Goal: Task Accomplishment & Management: Use online tool/utility

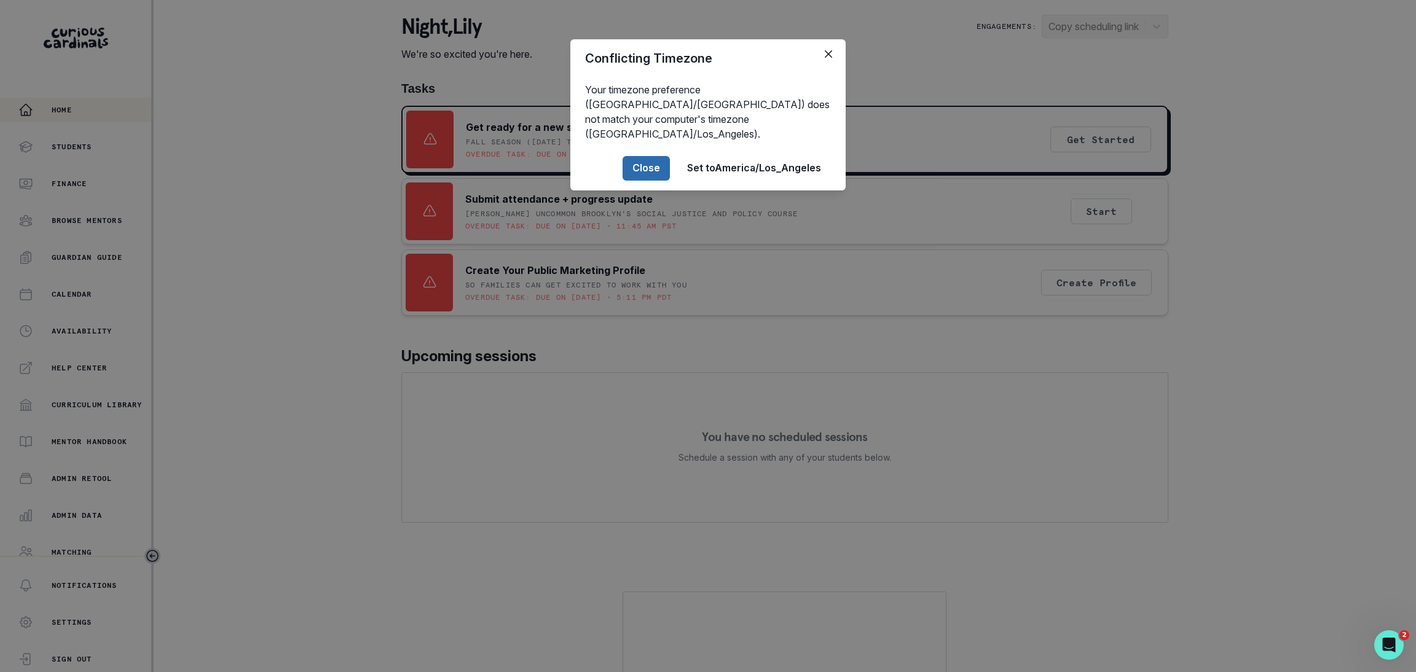
click at [630, 156] on button "Close" at bounding box center [645, 168] width 47 height 25
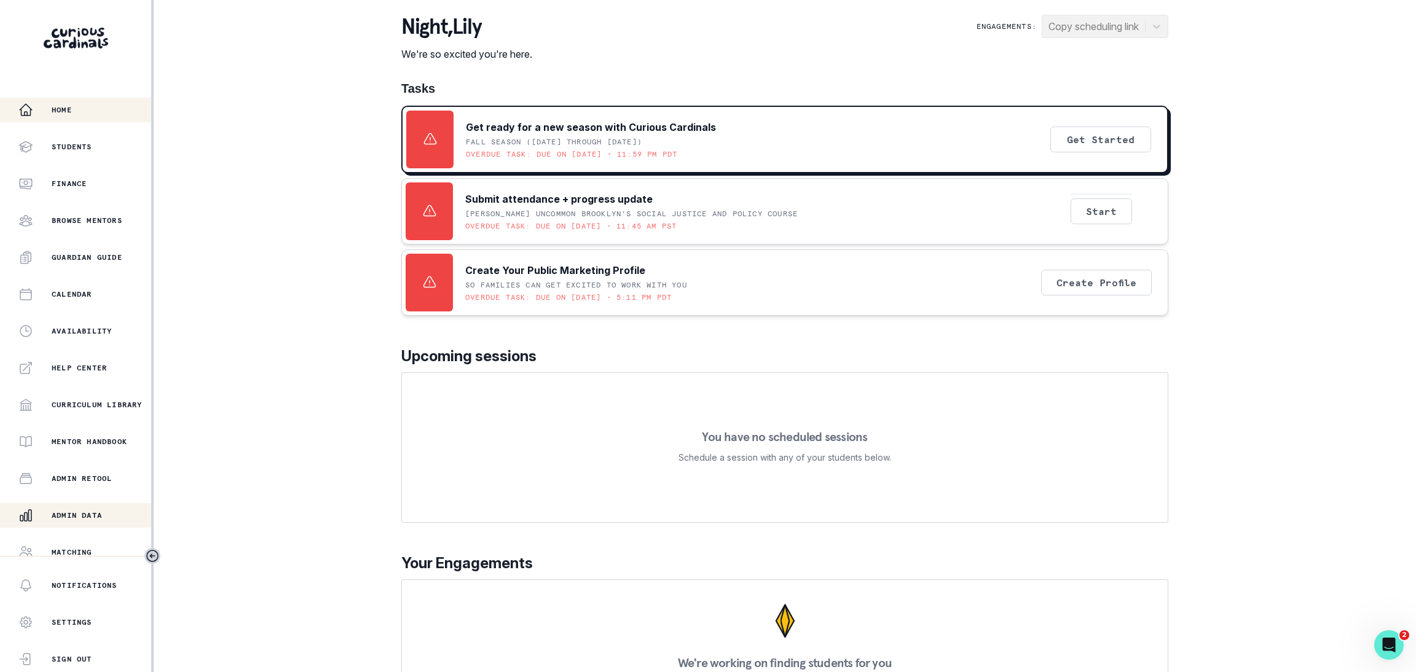
click at [93, 514] on p "Admin Data" at bounding box center [77, 516] width 50 height 10
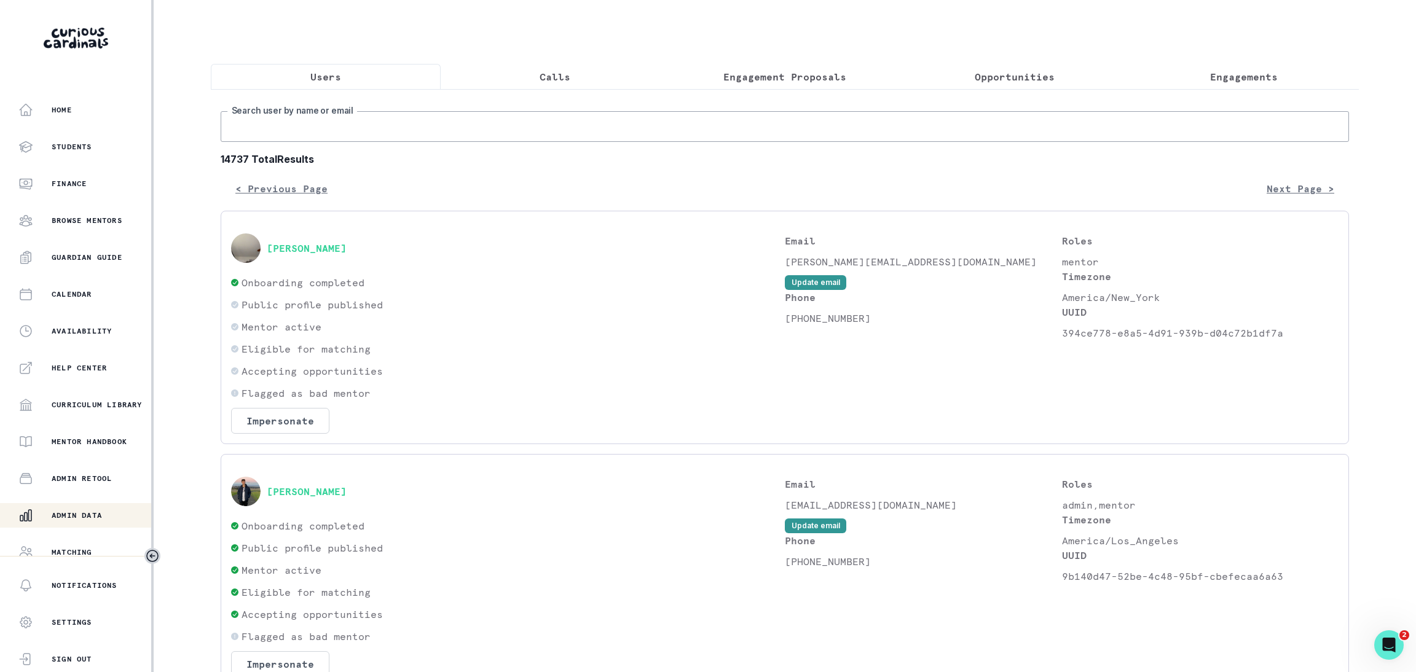
click at [385, 139] on input "Search user by name or email" at bounding box center [785, 126] width 1128 height 31
paste input "[PERSON_NAME]"
type input "[PERSON_NAME]"
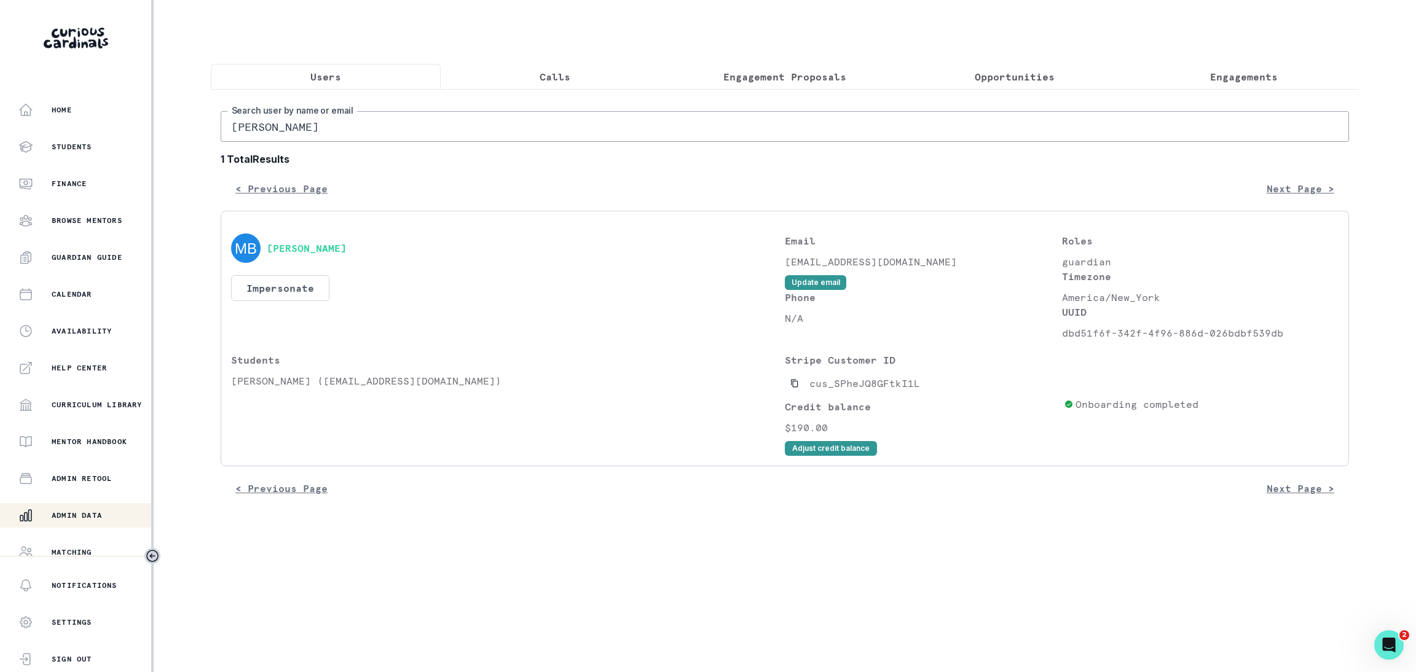
drag, startPoint x: 329, startPoint y: 144, endPoint x: 109, endPoint y: 160, distance: 220.5
click at [135, 153] on div "Home Students Finance Browse Mentors Guardian Guide Calendar Availability Help …" at bounding box center [708, 336] width 1416 height 672
paste input "[PERSON_NAME]"
type input "[PERSON_NAME]"
click at [791, 388] on icon "Copied to clipboard" at bounding box center [794, 383] width 9 height 9
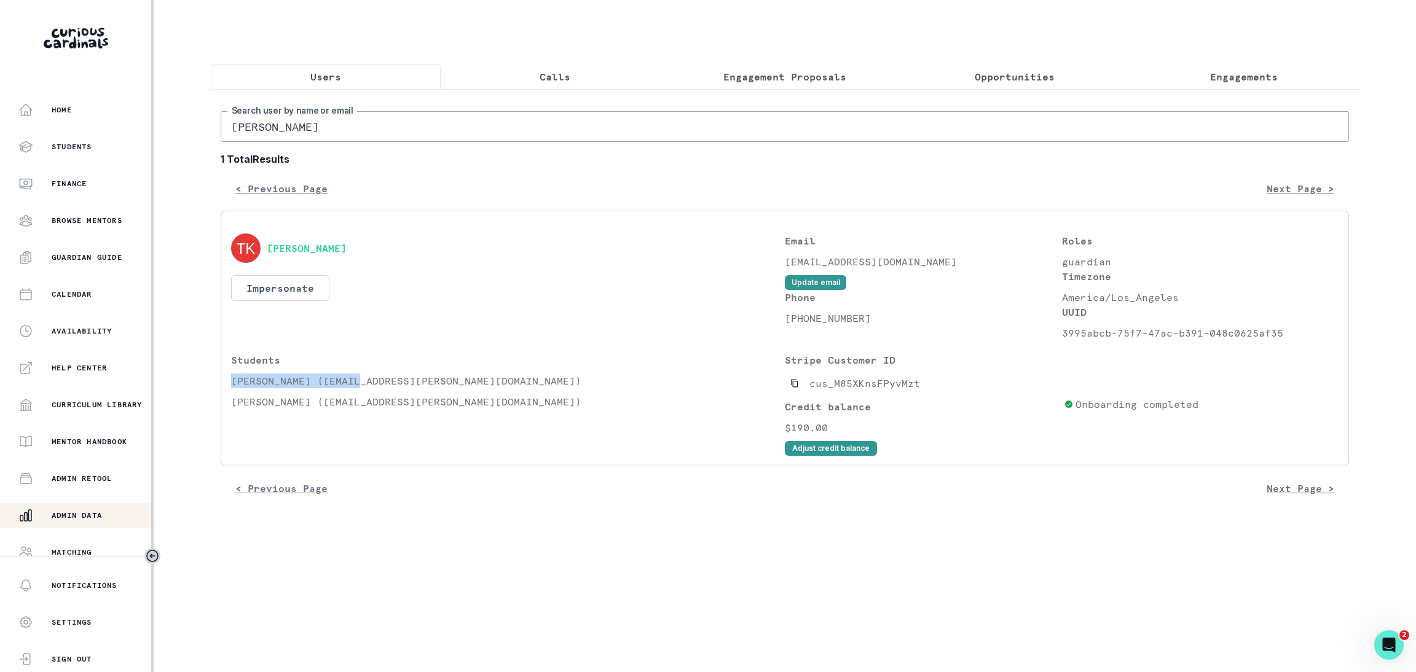
drag, startPoint x: 230, startPoint y: 392, endPoint x: 361, endPoint y: 395, distance: 130.3
click at [361, 388] on p "[PERSON_NAME] ([EMAIL_ADDRESS][PERSON_NAME][DOMAIN_NAME])" at bounding box center [508, 381] width 554 height 15
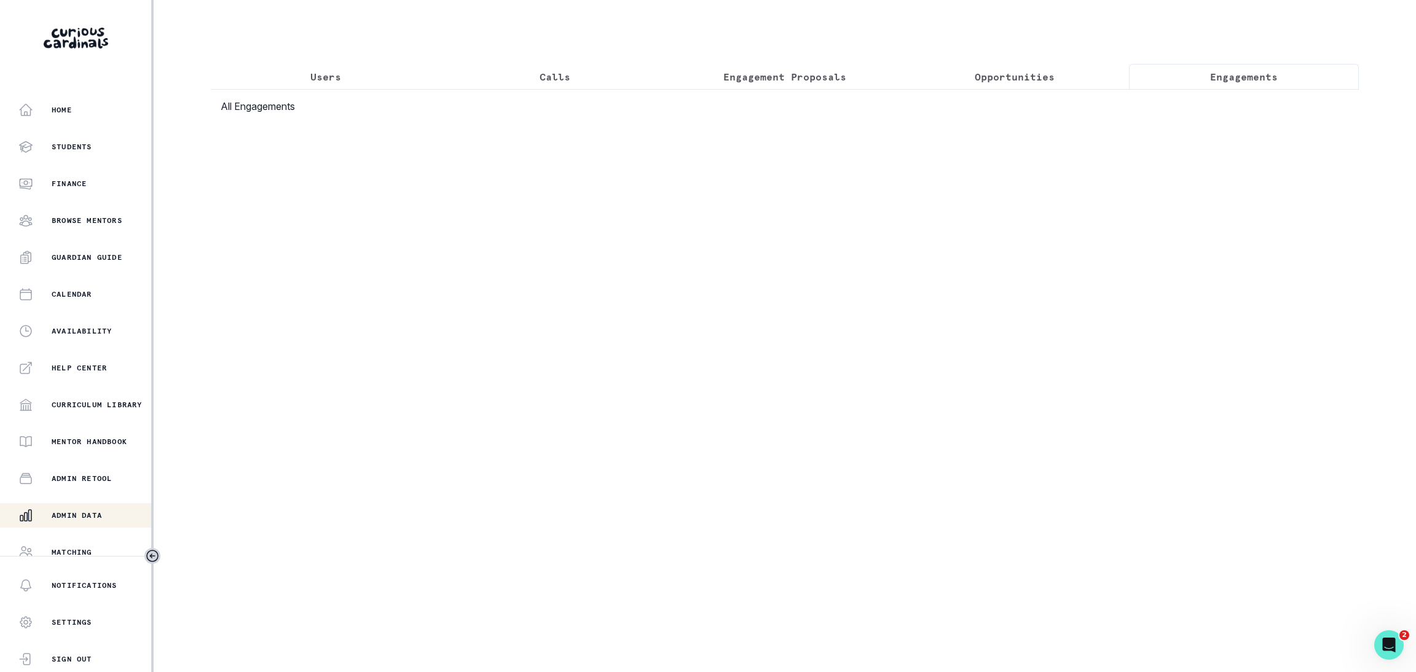
click at [1234, 67] on button "Engagements" at bounding box center [1244, 77] width 230 height 26
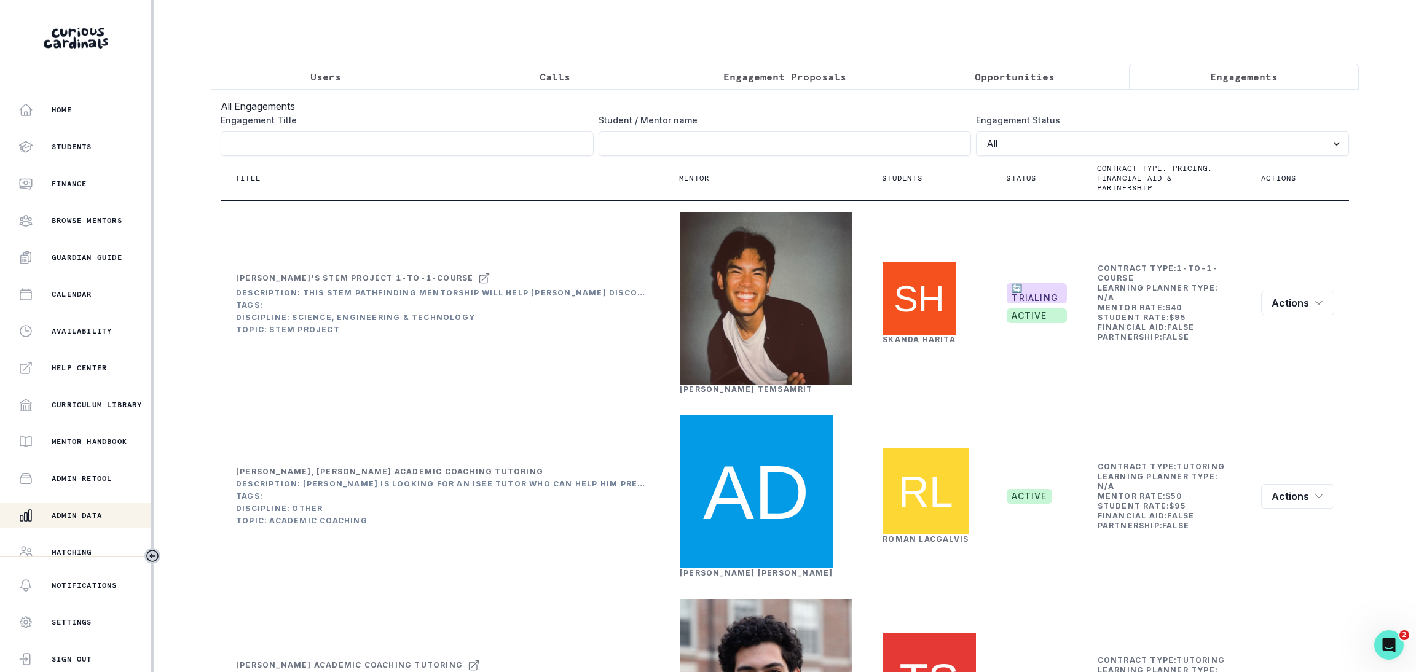
click at [592, 156] on div "Engagement Title Student / Mentor name Engagement Status All Active Complete Pa…" at bounding box center [785, 135] width 1128 height 42
click at [606, 156] on input "Engagement Title" at bounding box center [784, 143] width 373 height 25
type input "[PERSON_NAME]"
click button "submit" at bounding box center [0, 0] width 0 height 0
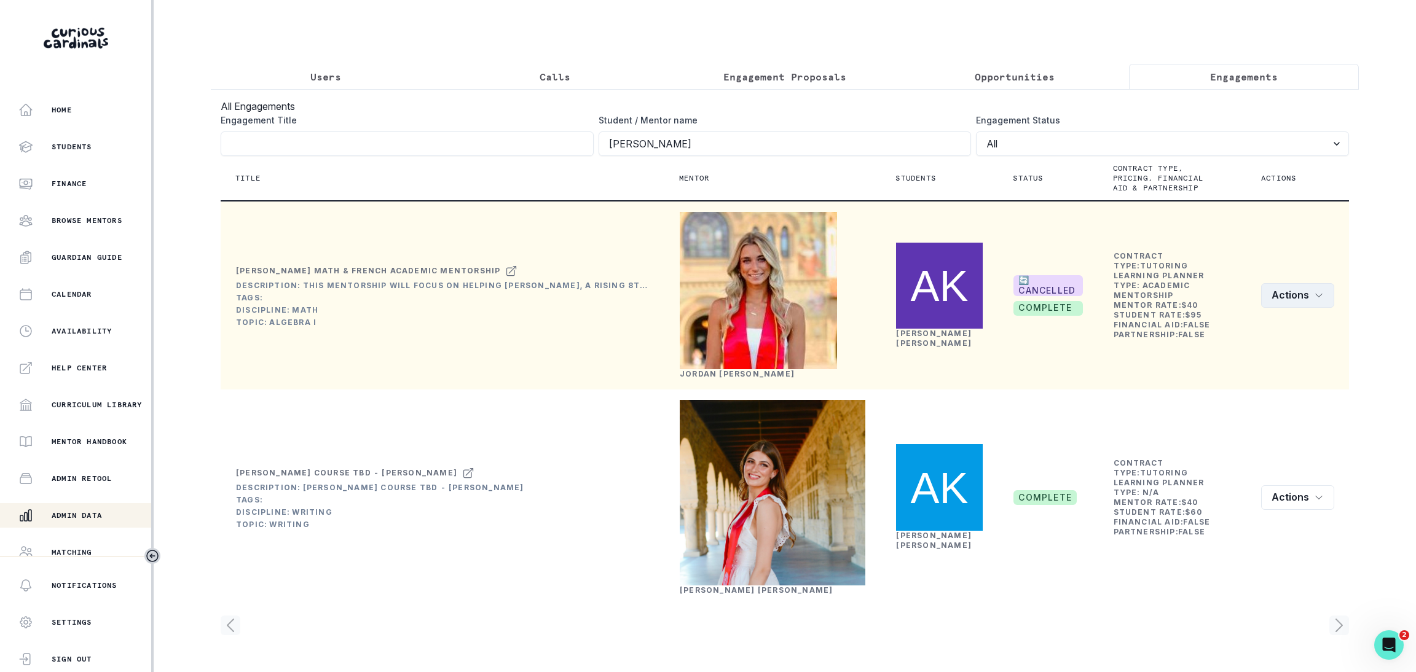
click at [1278, 308] on button "Actions" at bounding box center [1297, 295] width 73 height 25
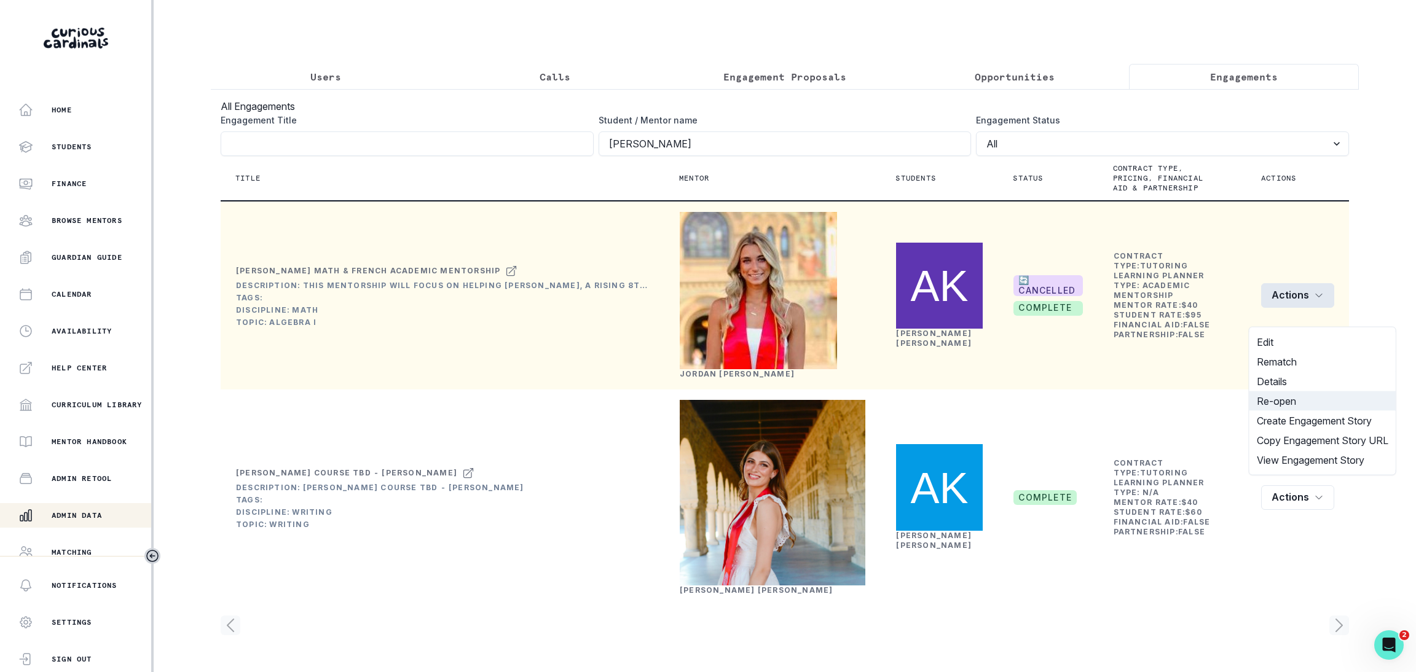
click at [1283, 403] on button "Re-open" at bounding box center [1322, 401] width 146 height 20
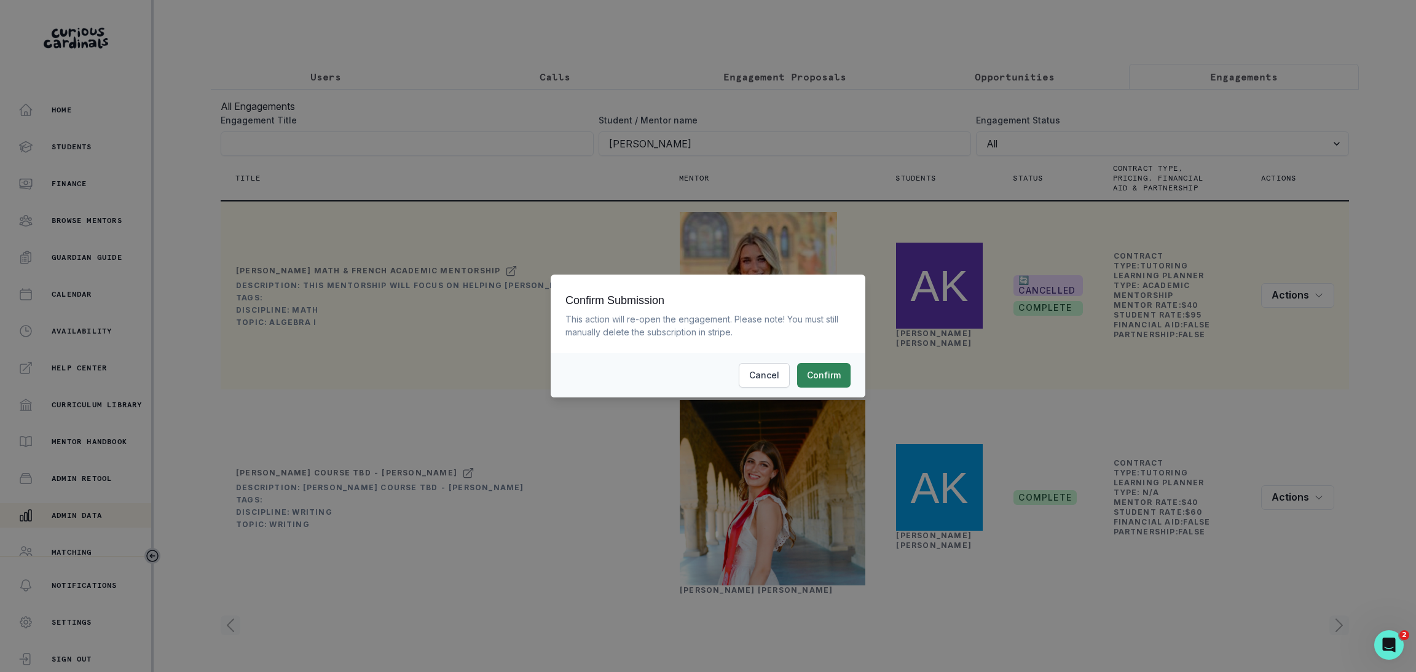
click at [812, 375] on button "Confirm" at bounding box center [823, 375] width 53 height 25
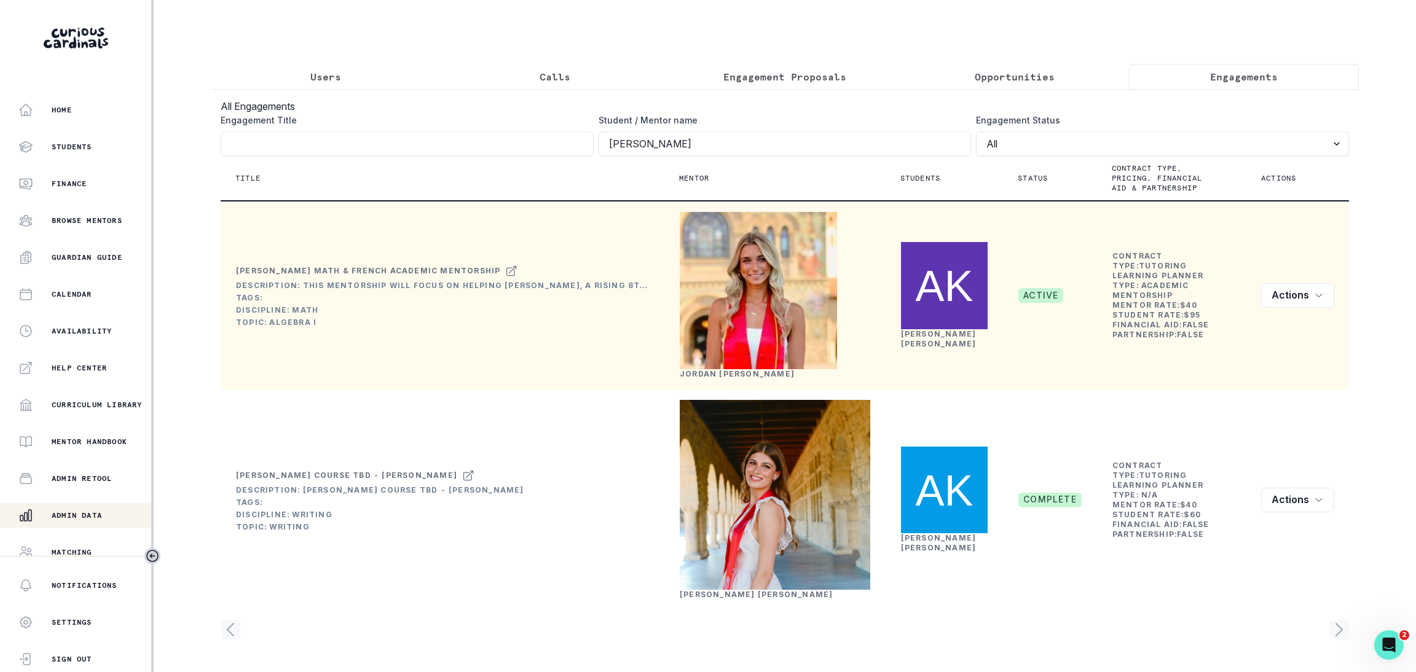
click at [310, 77] on p "Users" at bounding box center [325, 76] width 31 height 15
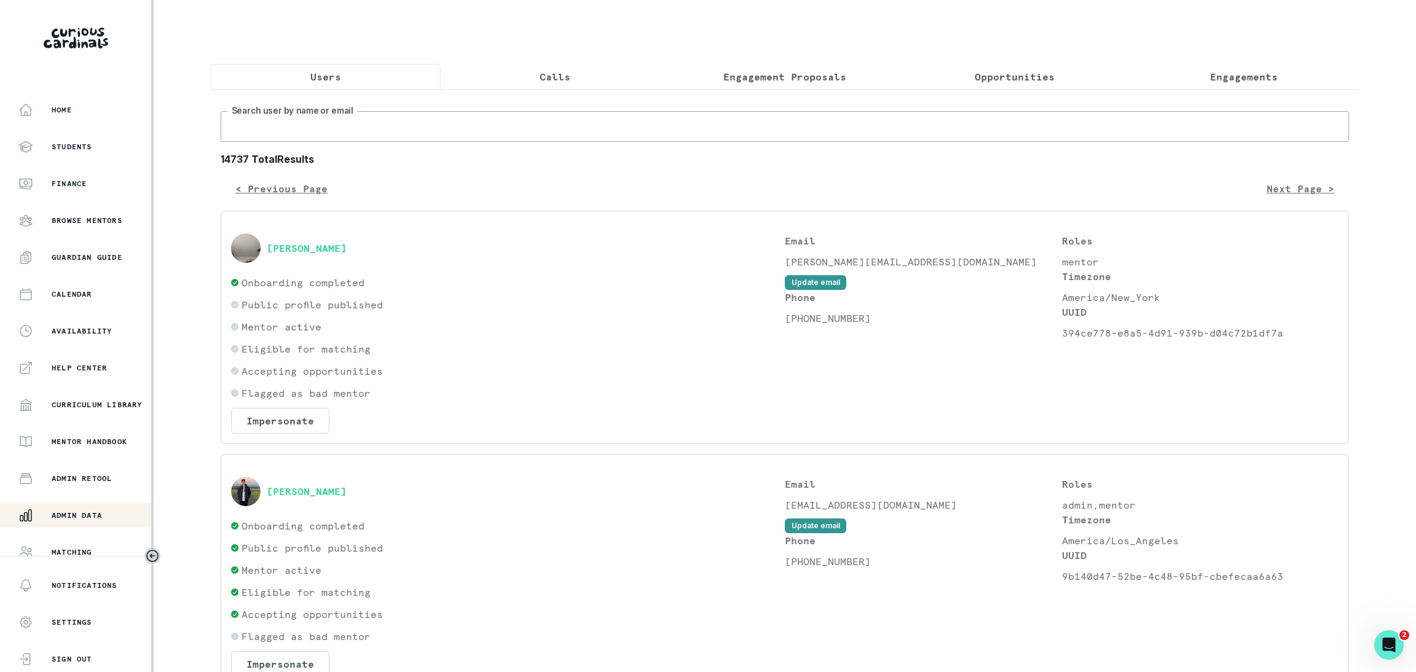
click at [270, 142] on input "Search user by name or email" at bounding box center [785, 126] width 1128 height 31
paste input "[PERSON_NAME]"
type input "[PERSON_NAME]"
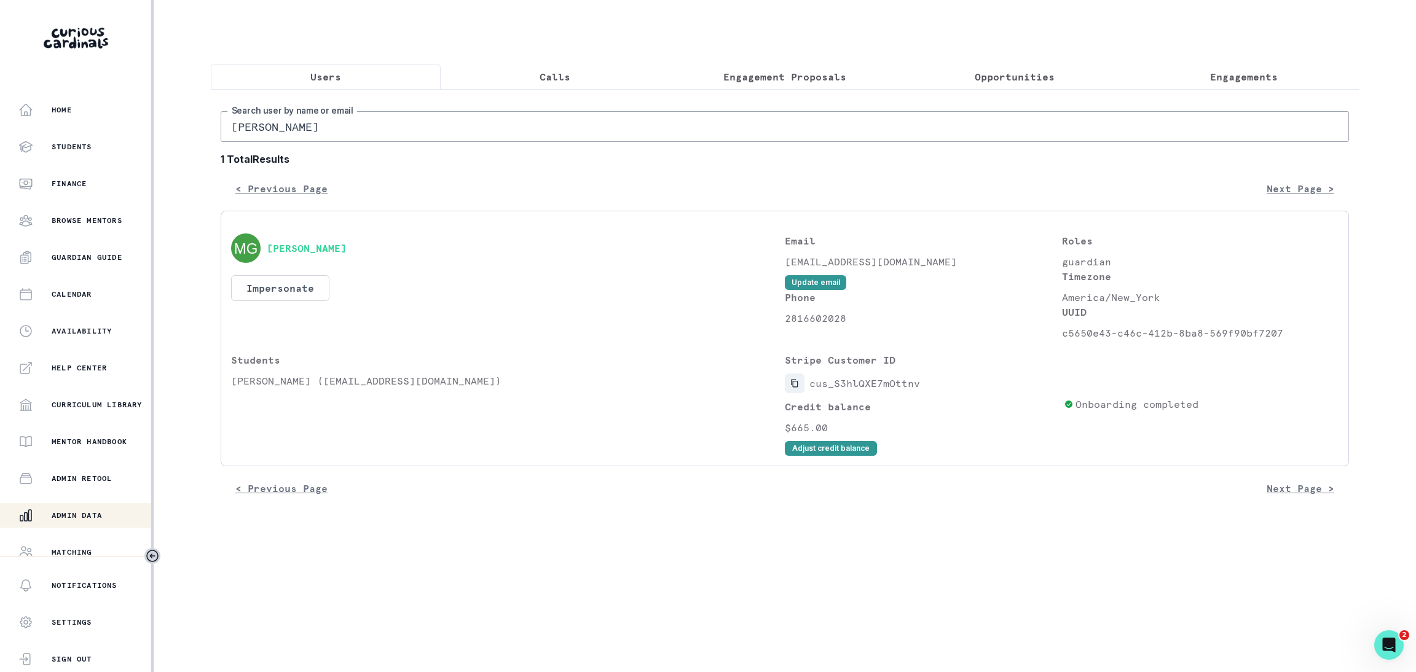
click at [790, 391] on button "Copied to clipboard" at bounding box center [795, 384] width 20 height 20
drag, startPoint x: 321, startPoint y: 144, endPoint x: 132, endPoint y: 145, distance: 189.2
click at [132, 145] on div "Home Students Finance Browse Mentors Guardian Guide Calendar Availability Help …" at bounding box center [708, 336] width 1416 height 672
paste input "[PERSON_NAME]"
type input "[PERSON_NAME]"
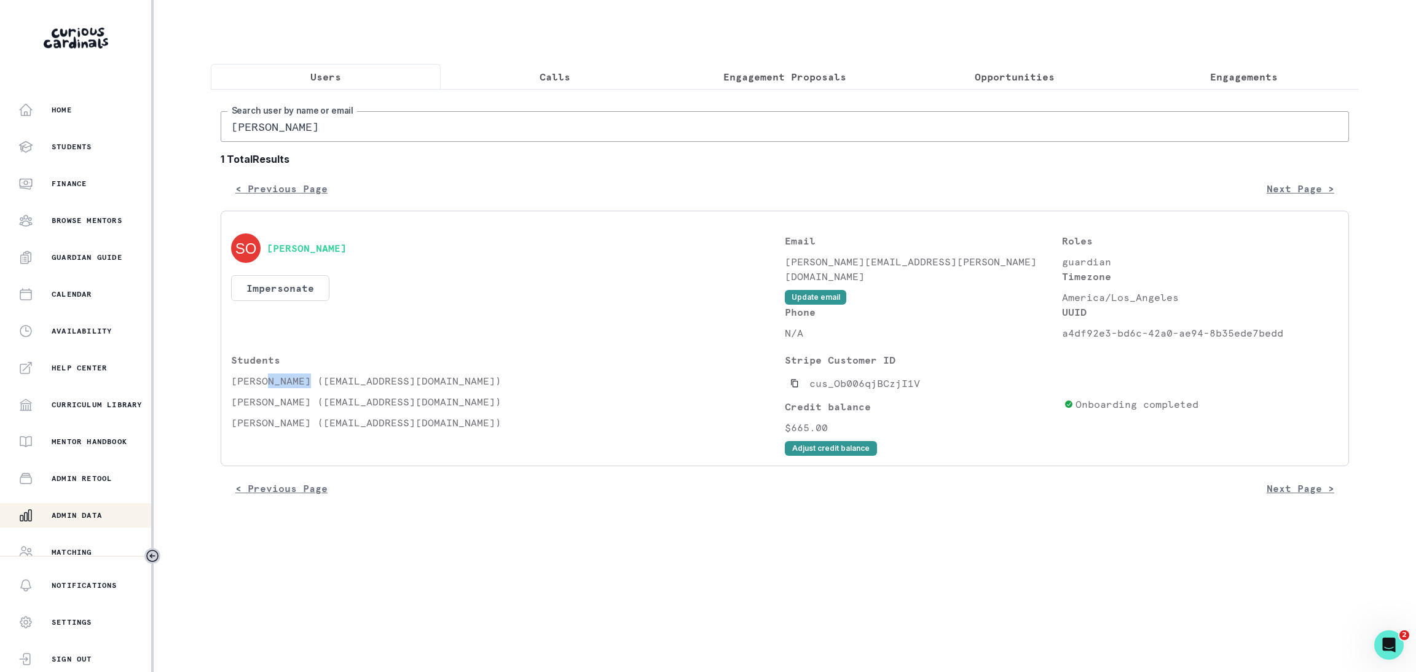
drag, startPoint x: 268, startPoint y: 391, endPoint x: 311, endPoint y: 396, distance: 43.3
click at [311, 388] on p "[PERSON_NAME] ([EMAIL_ADDRESS][DOMAIN_NAME])" at bounding box center [508, 381] width 554 height 15
copy p "[PERSON_NAME]"
click at [795, 388] on icon "Copied to clipboard" at bounding box center [794, 383] width 9 height 9
drag, startPoint x: 1197, startPoint y: 86, endPoint x: 1222, endPoint y: 79, distance: 25.5
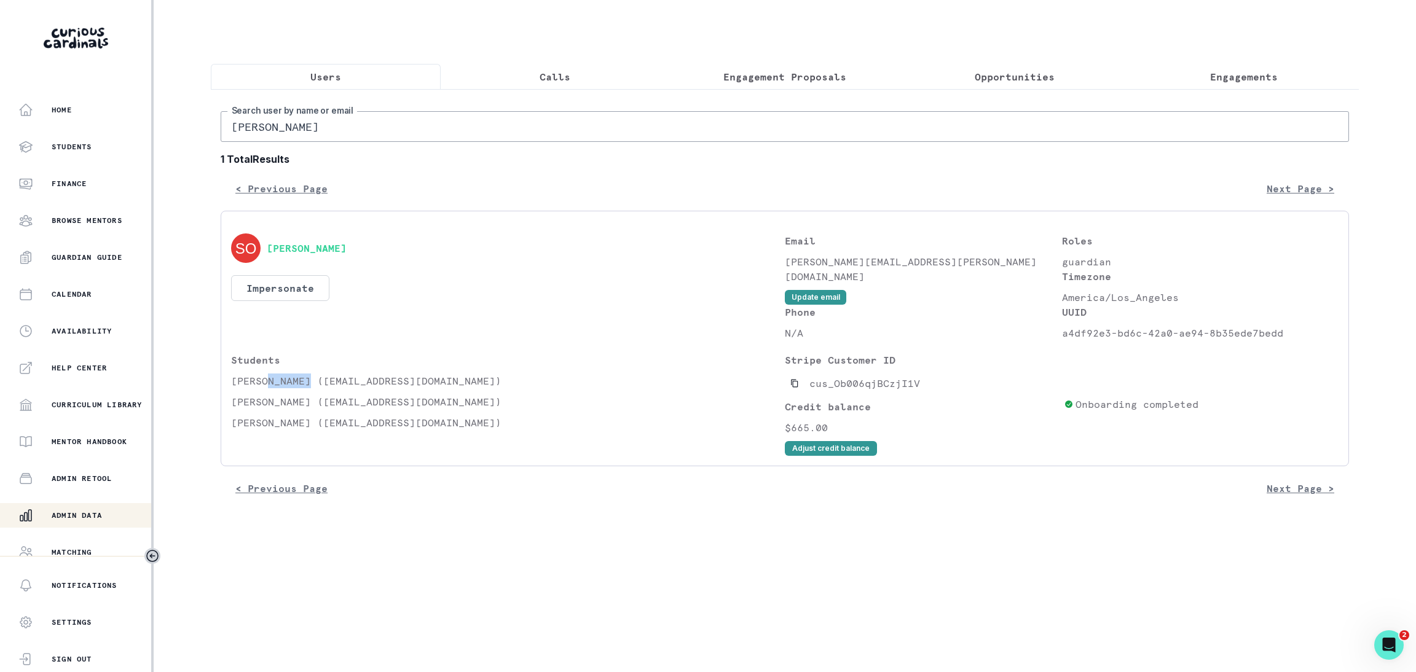
click at [1199, 85] on button "Engagements" at bounding box center [1244, 77] width 230 height 26
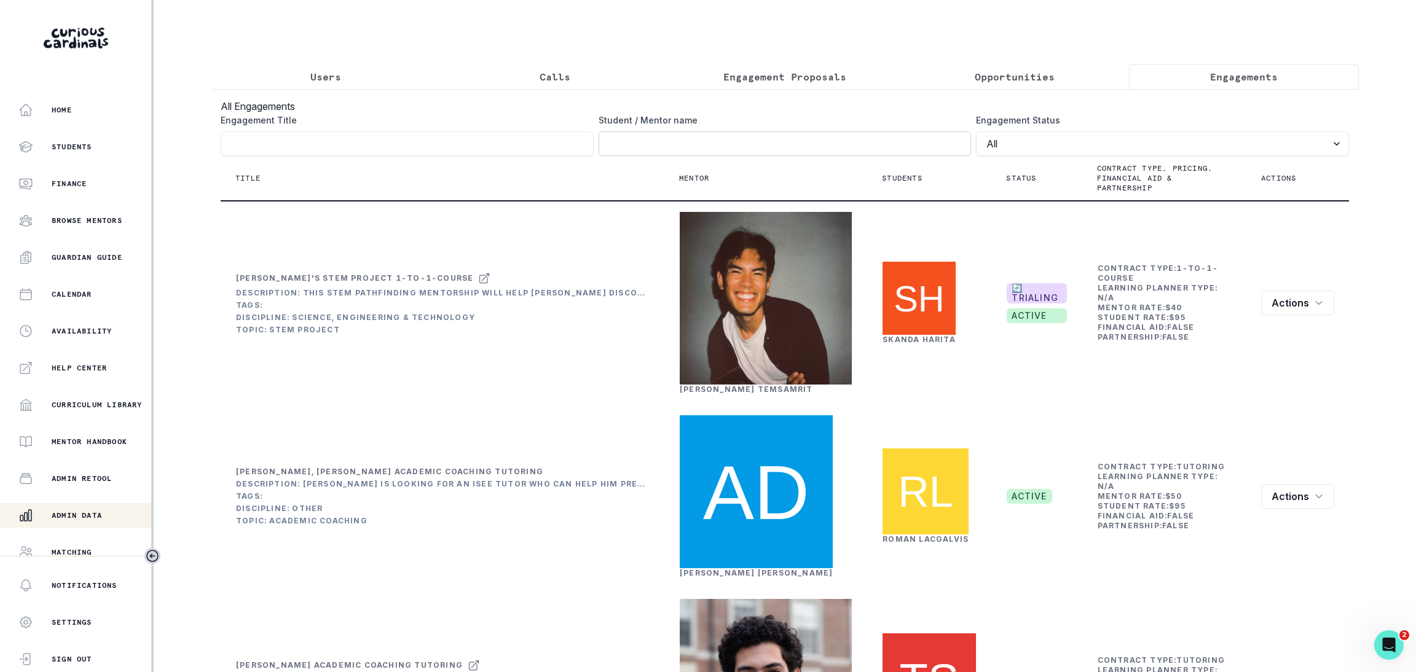
click at [636, 152] on input "Engagement Title" at bounding box center [784, 143] width 373 height 25
paste input "cus_Ob006qjBCzjI1V"
type input "cus_Ob006qjBCzjI1V"
click at [300, 72] on button "Users" at bounding box center [326, 77] width 230 height 26
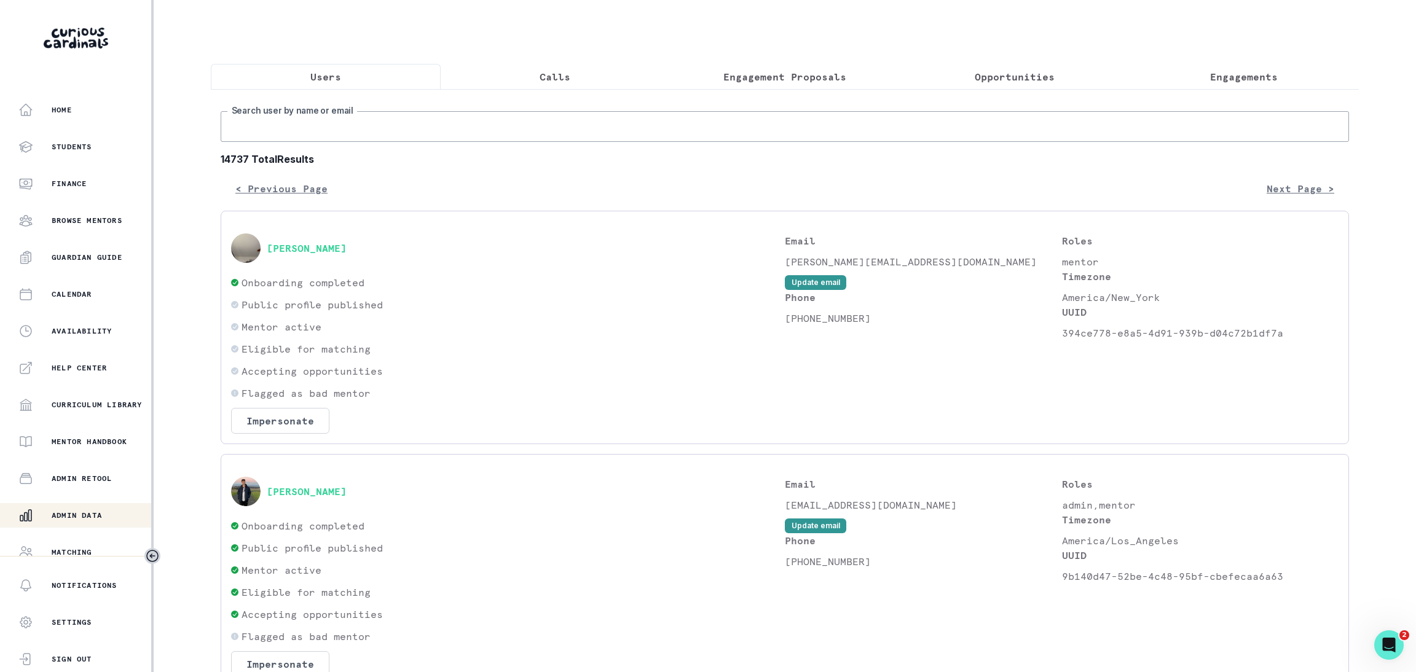
click at [300, 142] on input "Search user by name or email" at bounding box center [785, 126] width 1128 height 31
paste input "[PERSON_NAME]"
type input "[PERSON_NAME]"
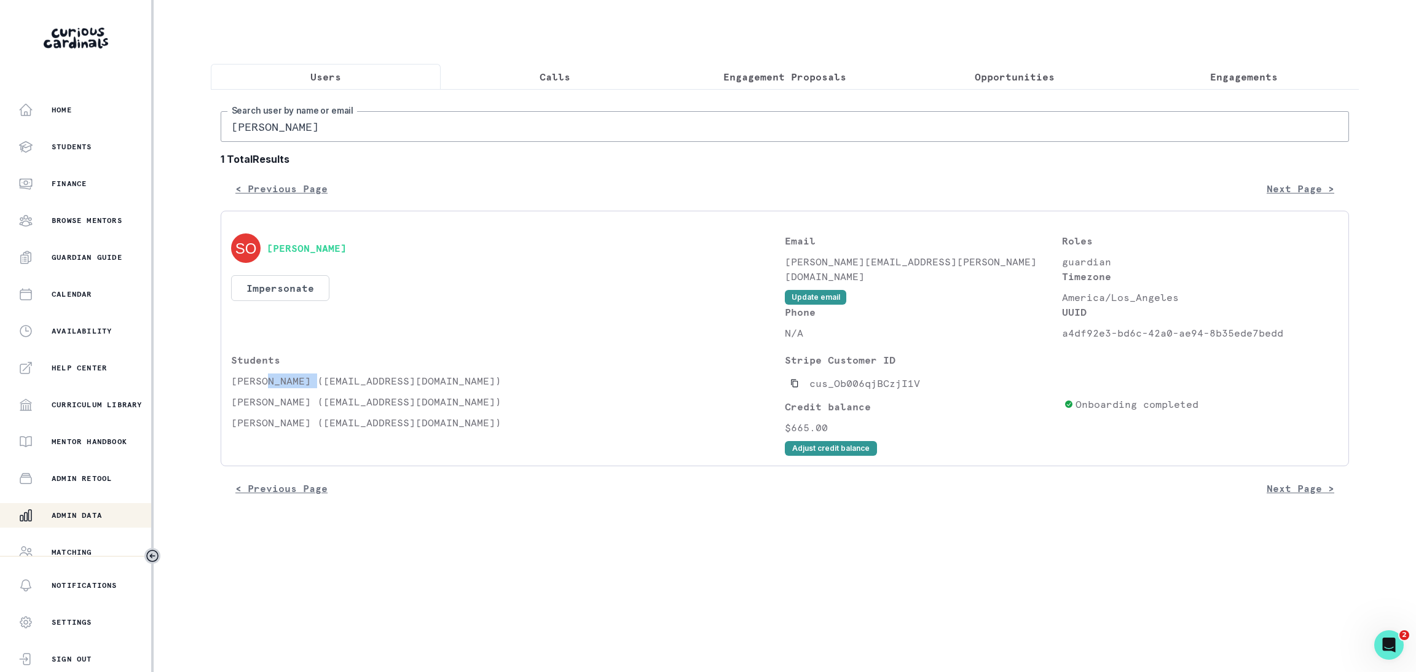
drag, startPoint x: 268, startPoint y: 392, endPoint x: 314, endPoint y: 392, distance: 46.1
click at [314, 388] on p "[PERSON_NAME] ([EMAIL_ADDRESS][DOMAIN_NAME])" at bounding box center [508, 381] width 554 height 15
copy p "[PERSON_NAME]"
click at [1212, 85] on button "Engagements" at bounding box center [1244, 77] width 230 height 26
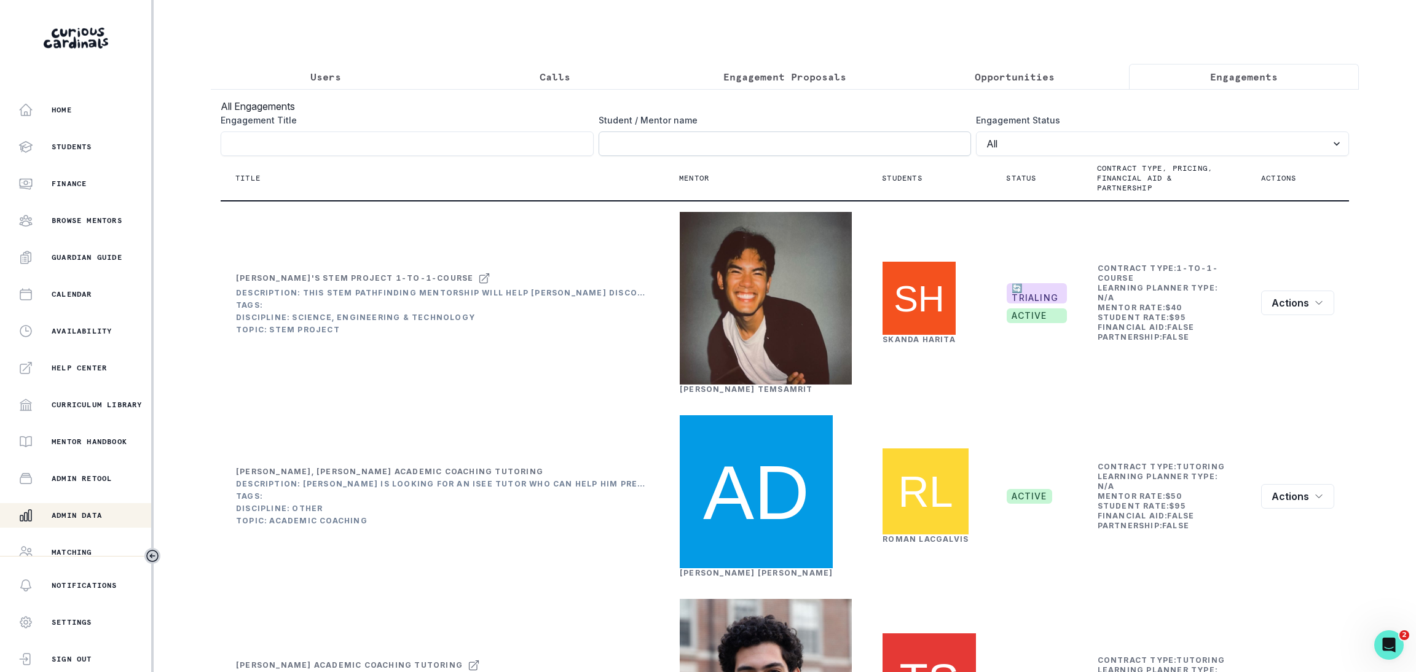
click at [615, 156] on input "Engagement Title" at bounding box center [784, 143] width 373 height 25
paste input "[PERSON_NAME]"
type input "[PERSON_NAME]"
click button "submit" at bounding box center [0, 0] width 0 height 0
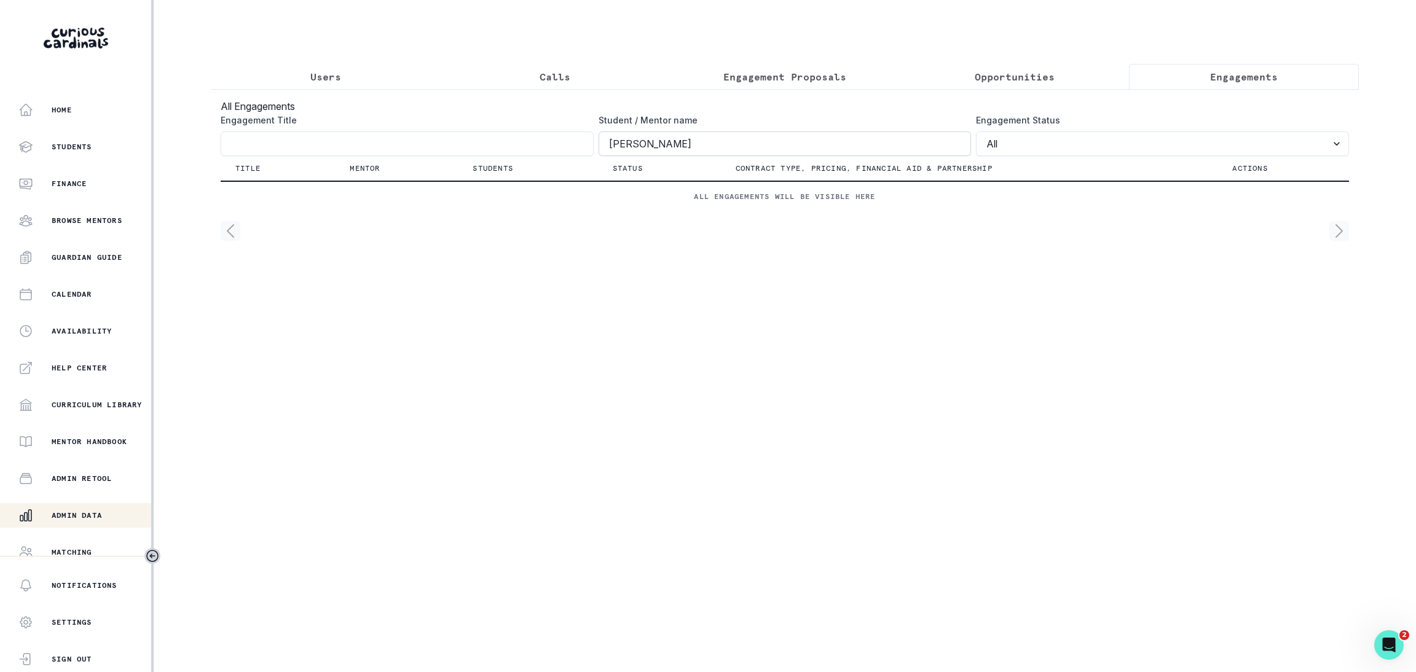
click at [609, 156] on input "[PERSON_NAME]" at bounding box center [784, 143] width 373 height 25
click button "submit" at bounding box center [0, 0] width 0 height 0
click at [255, 153] on input "Engagement Title" at bounding box center [407, 143] width 373 height 25
paste input "[PERSON_NAME]"
click button "submit" at bounding box center [0, 0] width 0 height 0
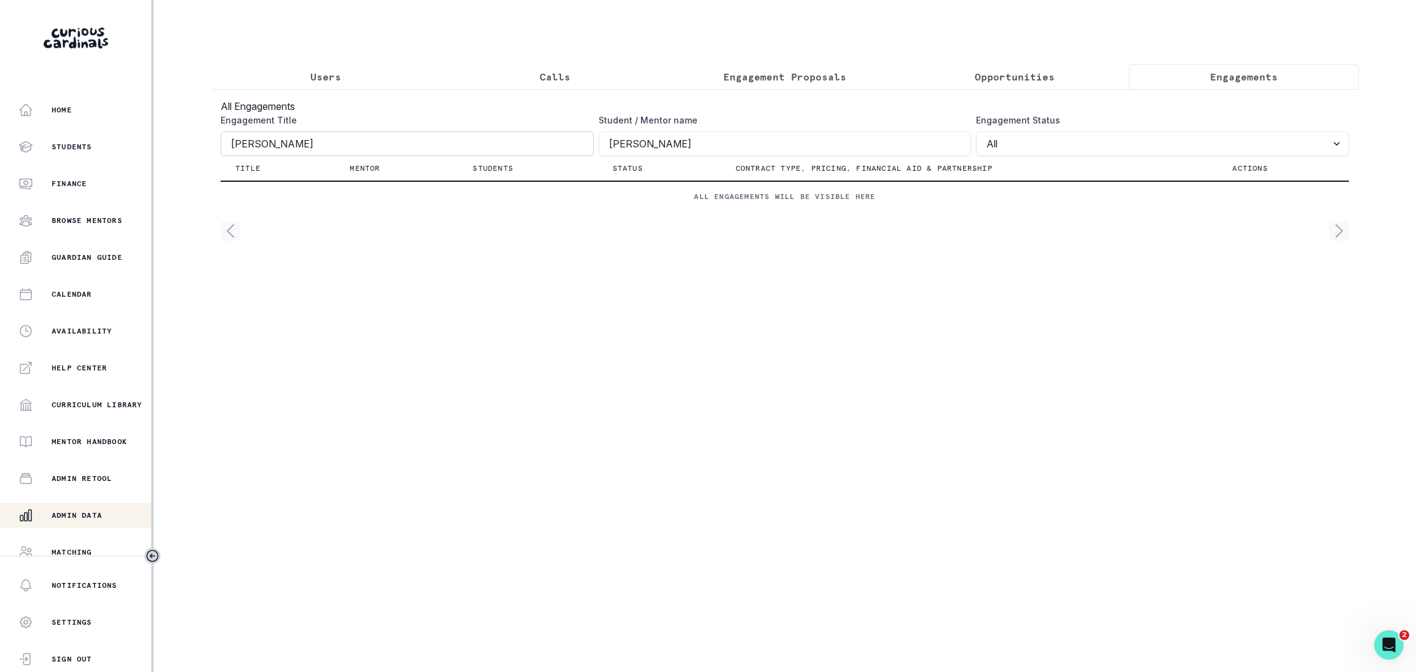
type input "[PERSON_NAME]"
click button "submit" at bounding box center [0, 0] width 0 height 0
click at [654, 151] on input "[PERSON_NAME]" at bounding box center [784, 143] width 373 height 25
type input "[PERSON_NAME]"
click button "submit" at bounding box center [0, 0] width 0 height 0
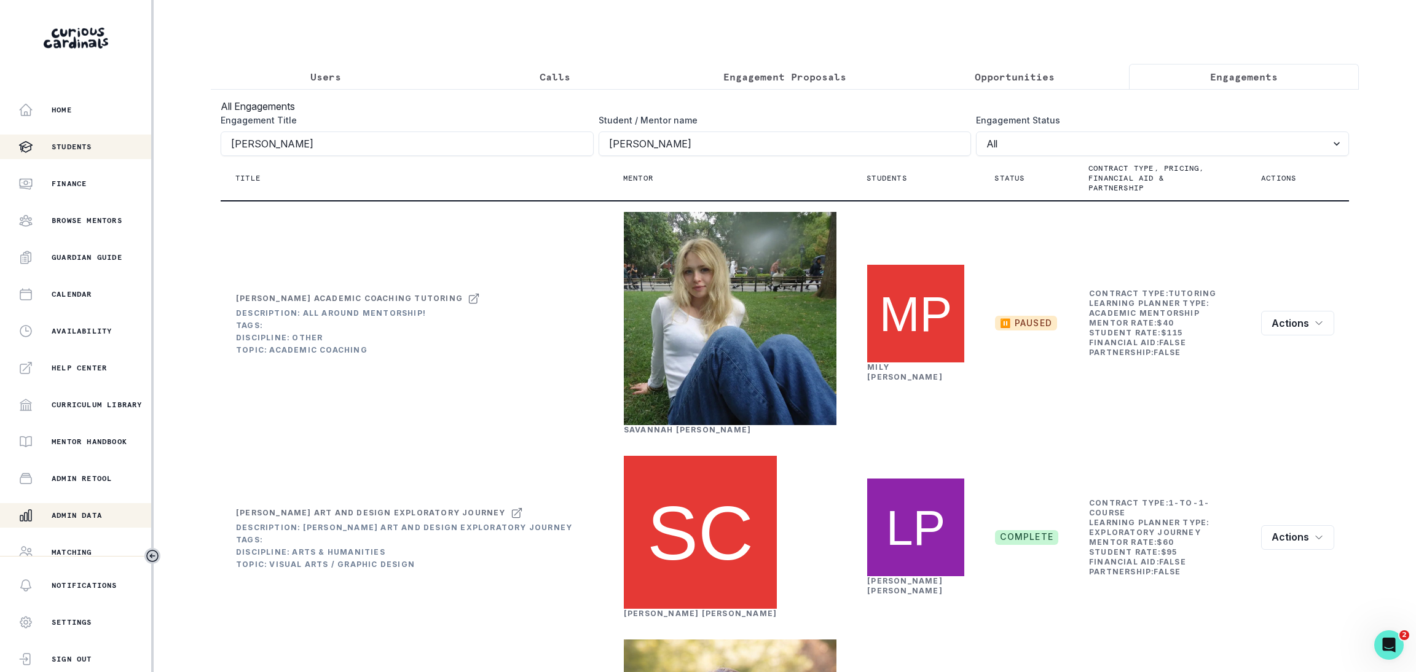
drag, startPoint x: 274, startPoint y: 157, endPoint x: 123, endPoint y: 156, distance: 150.5
click at [123, 156] on div "Home Students Finance Browse Mentors Guardian Guide Calendar Availability Help …" at bounding box center [708, 336] width 1416 height 672
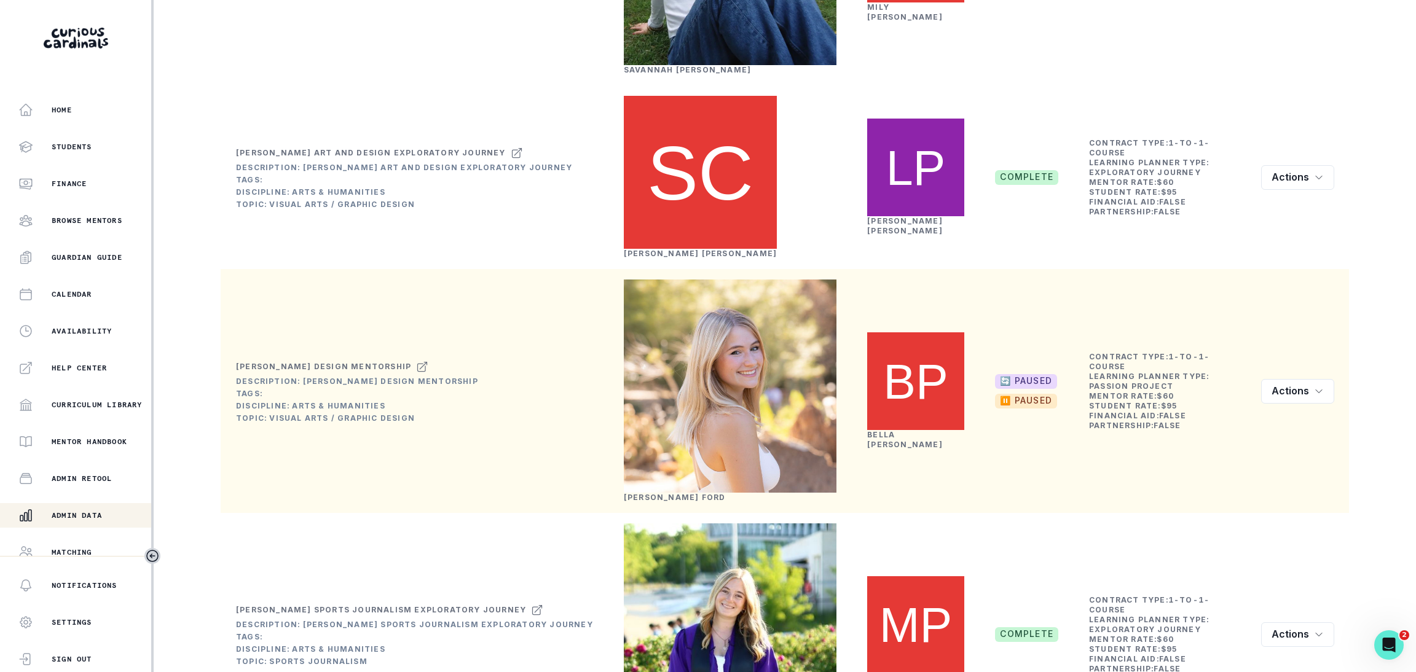
scroll to position [506, 0]
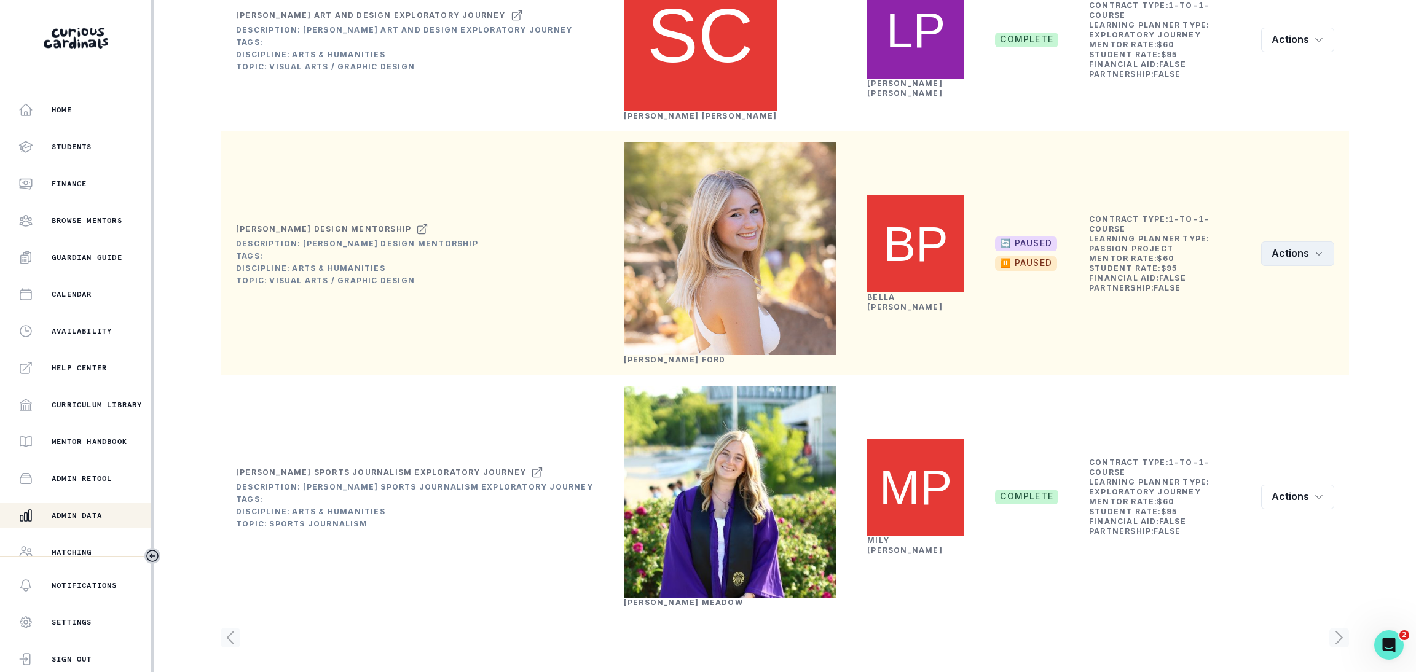
click at [1267, 266] on button "Actions" at bounding box center [1297, 253] width 73 height 25
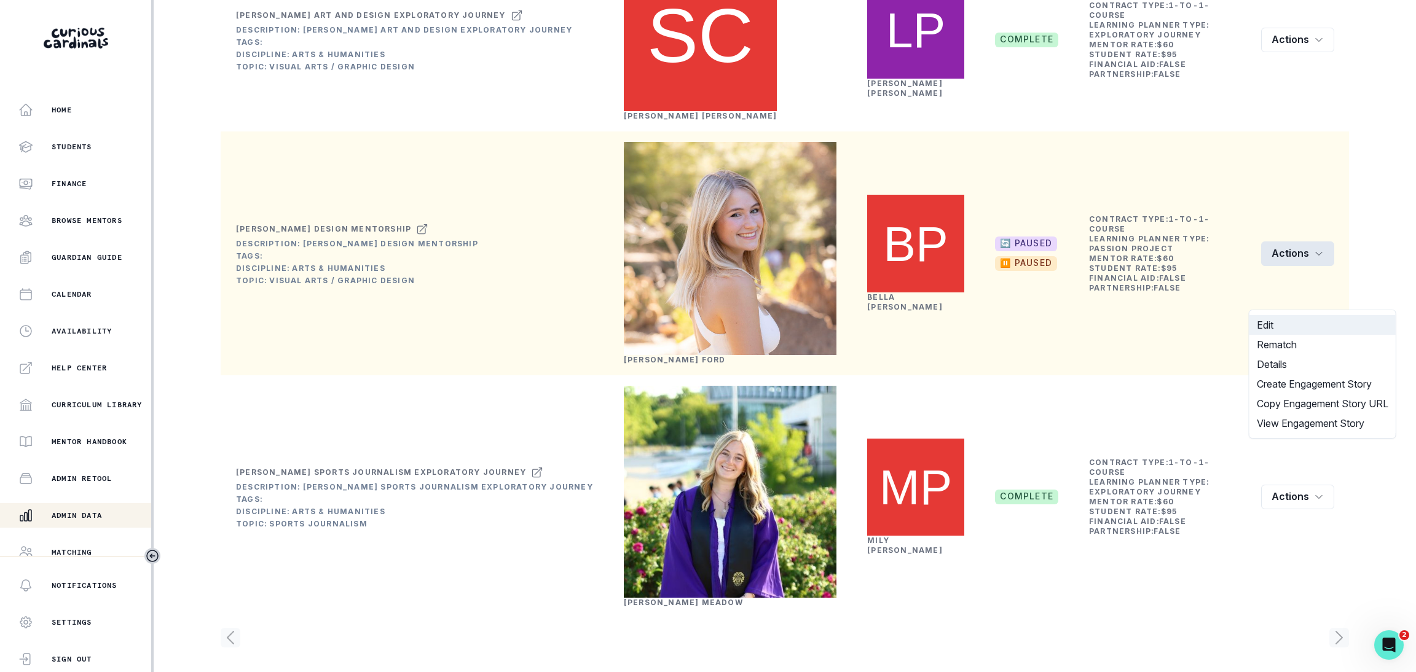
click at [1266, 321] on button "Edit" at bounding box center [1322, 325] width 146 height 20
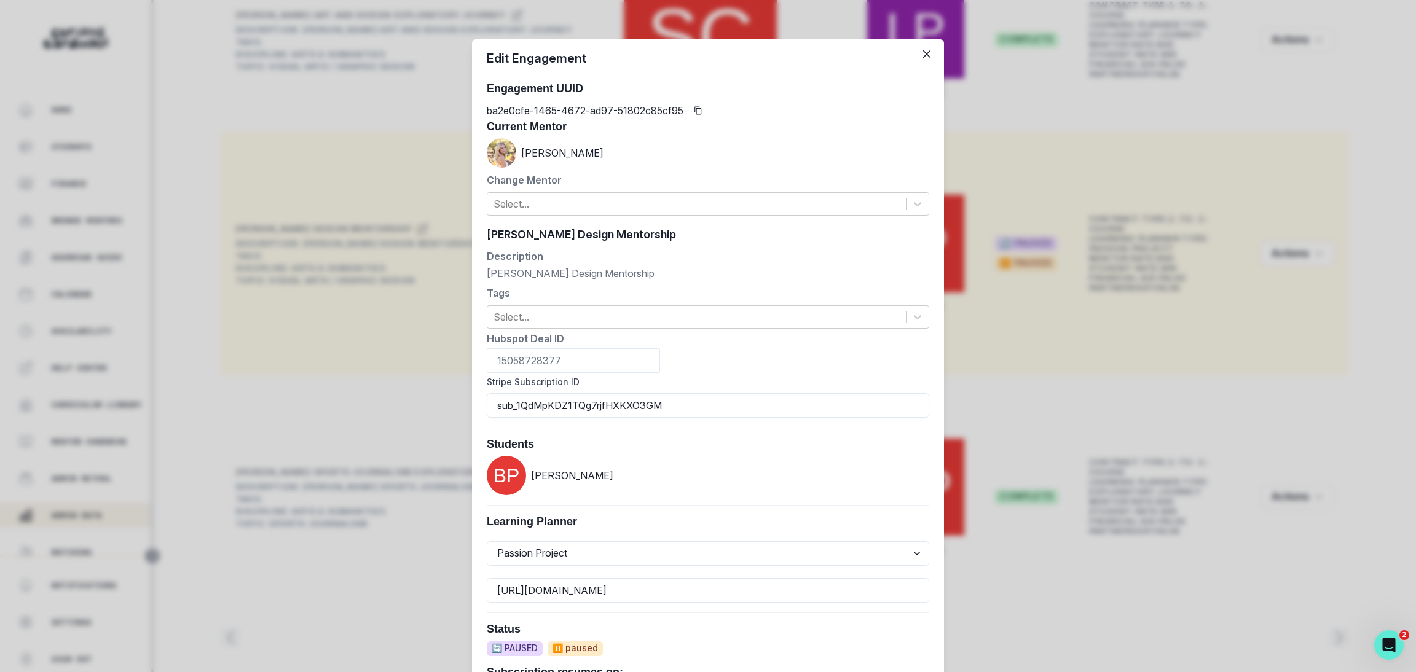
drag, startPoint x: 657, startPoint y: 407, endPoint x: 407, endPoint y: 409, distance: 249.4
click at [407, 409] on div "Edit Engagement Engagement UUID ba2e0cfe-1465-4672-ad97-51802c85cf95 Current Me…" at bounding box center [708, 336] width 1416 height 672
